Goal: Transaction & Acquisition: Purchase product/service

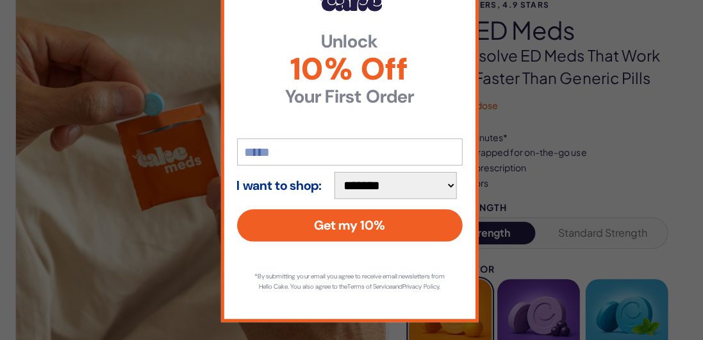
scroll to position [116, 0]
click at [376, 138] on input "email" at bounding box center [352, 151] width 224 height 27
type input "**********"
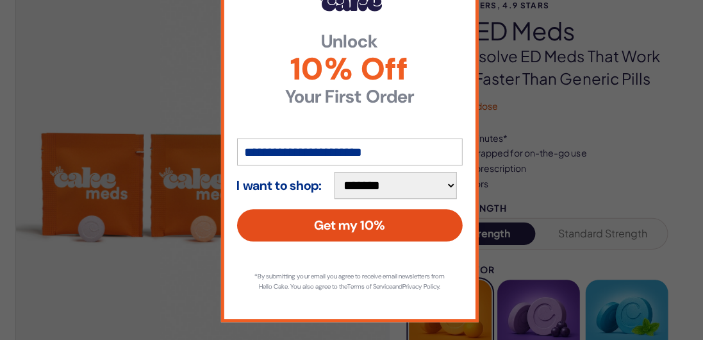
click at [400, 219] on button "Get my 10%" at bounding box center [352, 224] width 224 height 32
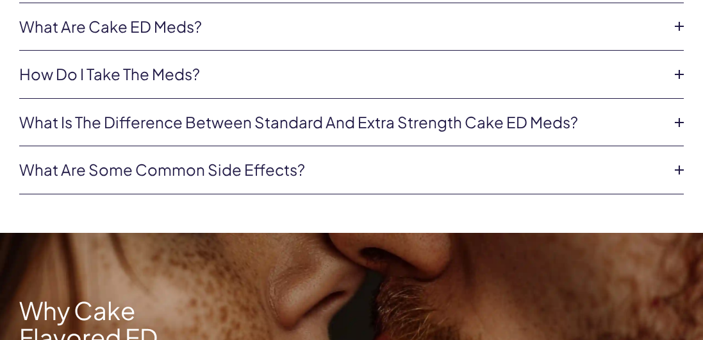
scroll to position [811, 0]
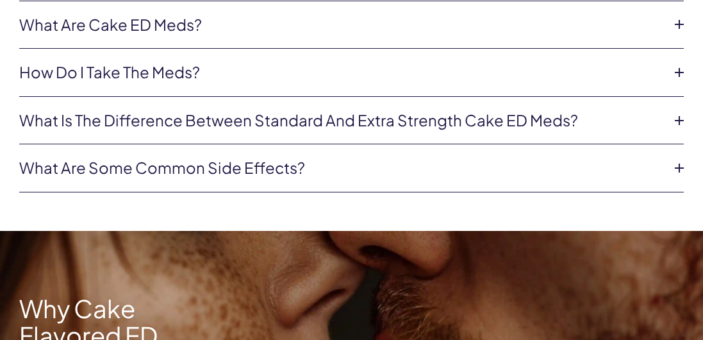
click at [670, 119] on icon at bounding box center [679, 120] width 19 height 19
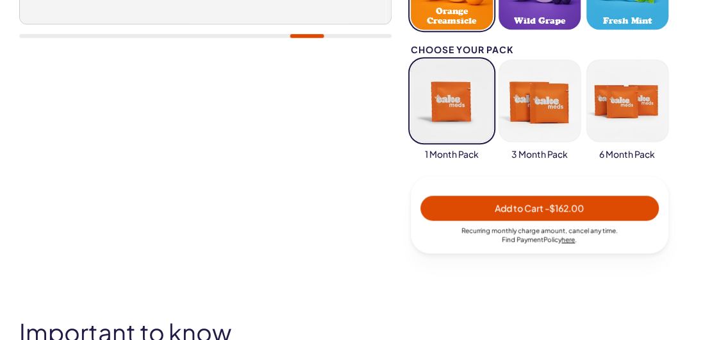
scroll to position [447, 0]
click at [596, 210] on span "Add to Cart - $162.00" at bounding box center [539, 208] width 223 height 15
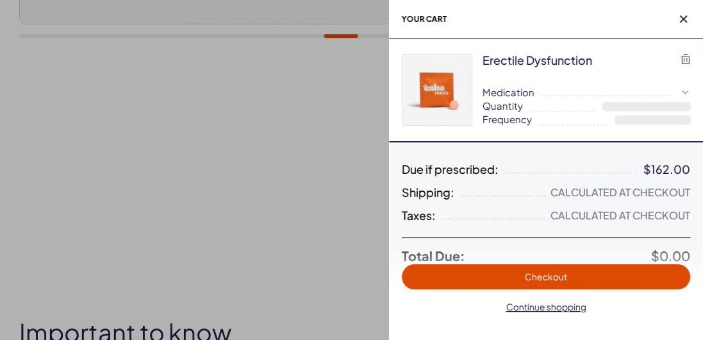
select select "*"
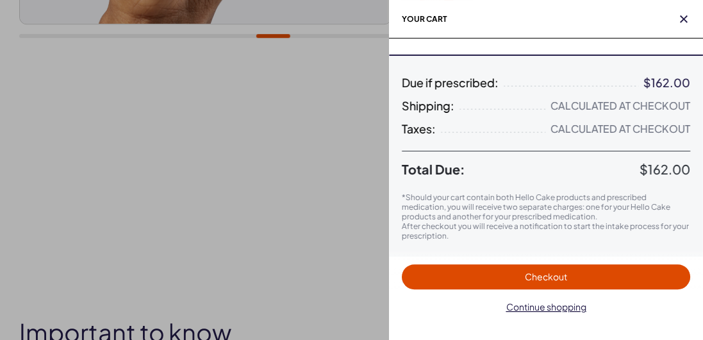
scroll to position [0, 0]
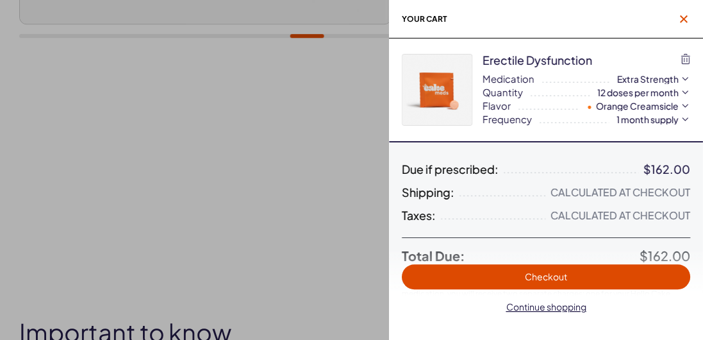
click at [683, 20] on icon "button" at bounding box center [684, 19] width 8 height 8
